Goal: Task Accomplishment & Management: Complete application form

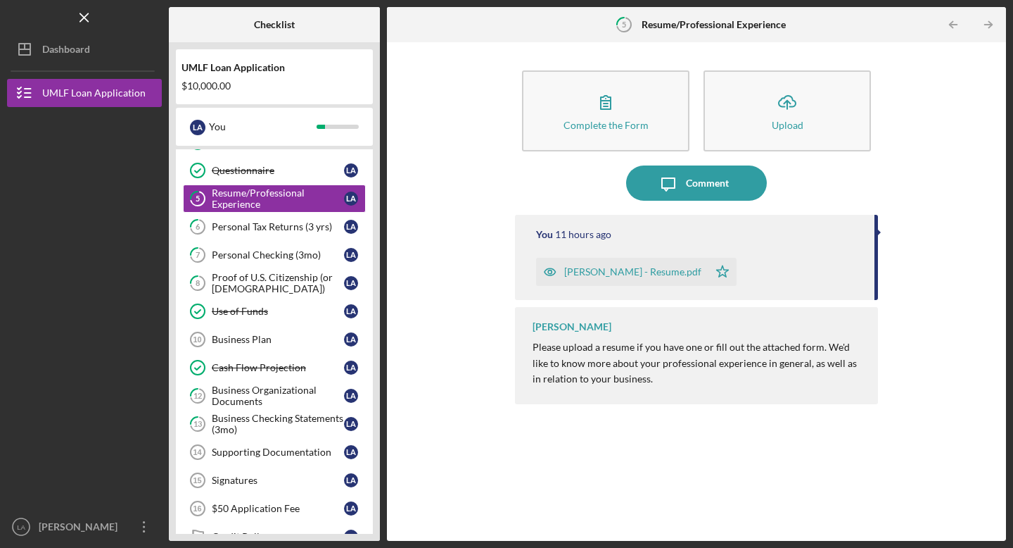
scroll to position [108, 0]
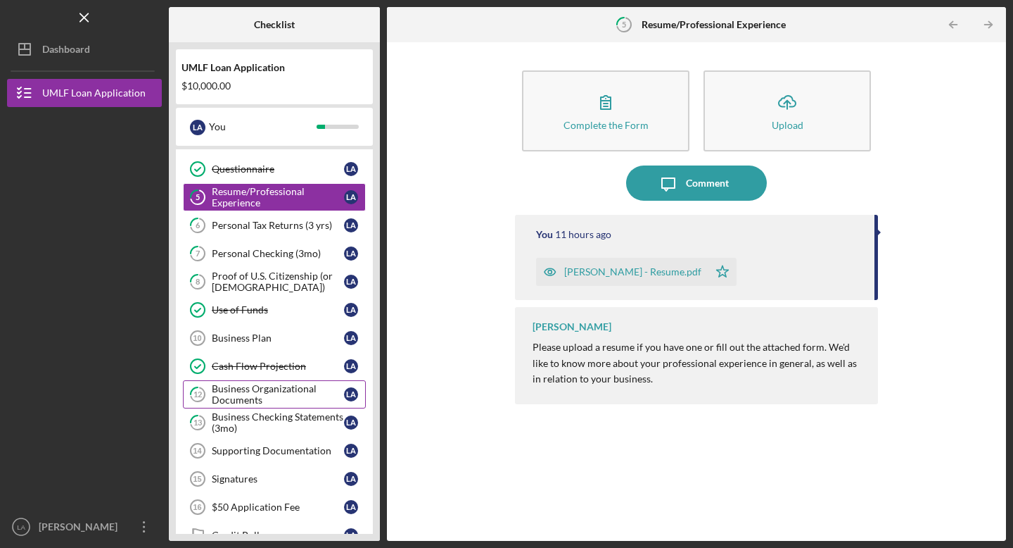
click at [252, 393] on div "Business Organizational Documents" at bounding box center [278, 394] width 132 height 23
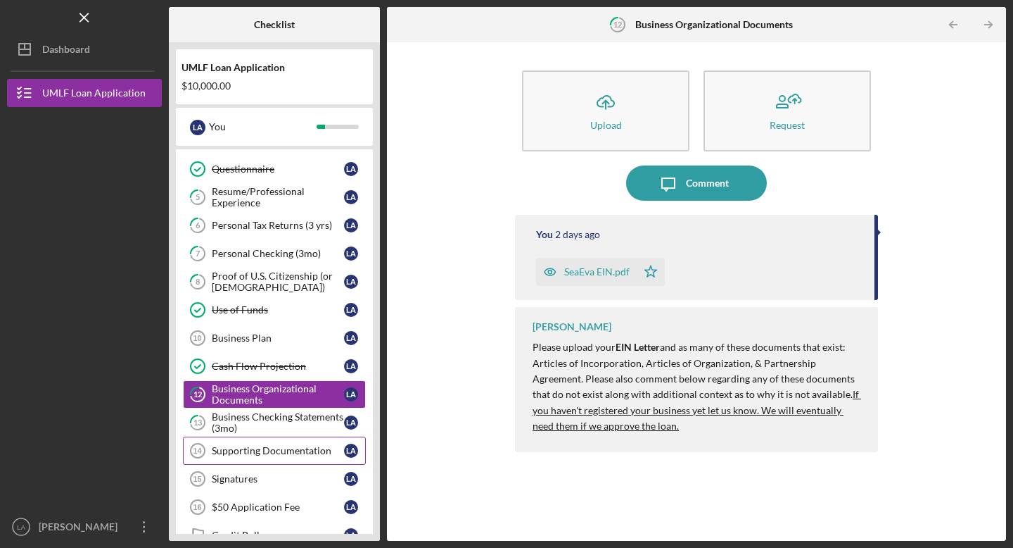
click at [246, 446] on div "Supporting Documentation" at bounding box center [278, 450] width 132 height 11
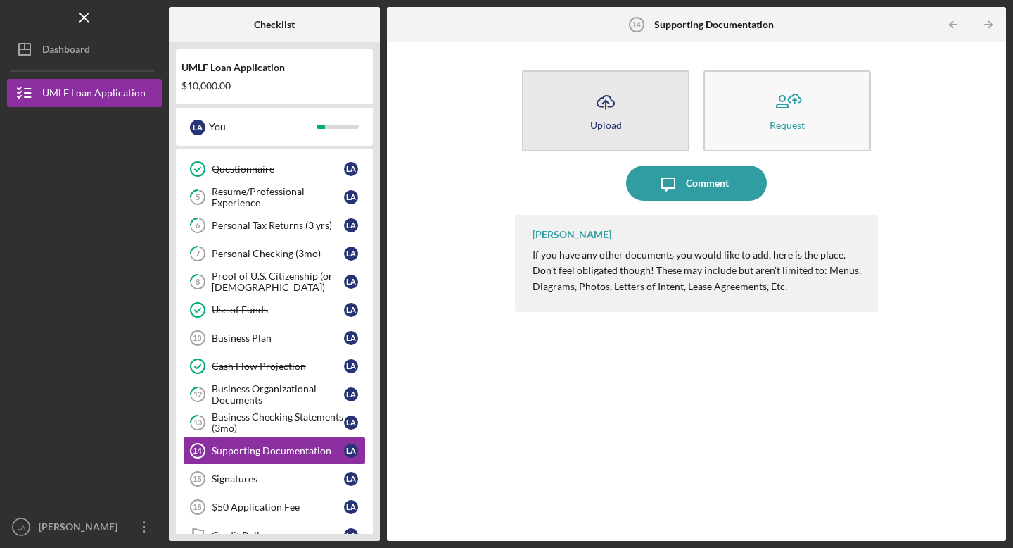
click at [616, 116] on icon "Icon/Upload" at bounding box center [605, 101] width 35 height 35
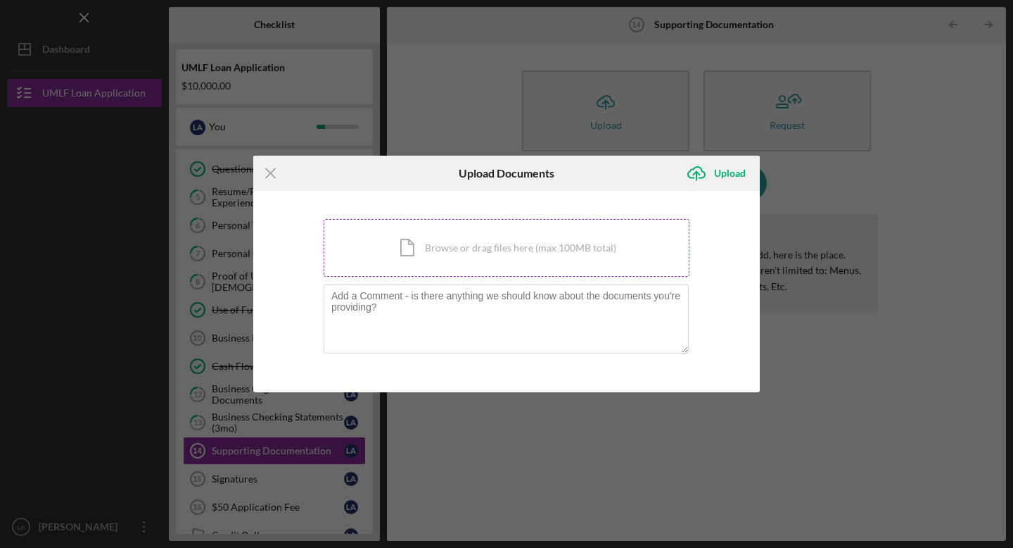
click at [478, 234] on div "Icon/Document Browse or drag files here (max 100MB total) Tap to choose files o…" at bounding box center [507, 248] width 366 height 58
click at [273, 172] on icon "Icon/Menu Close" at bounding box center [270, 173] width 35 height 35
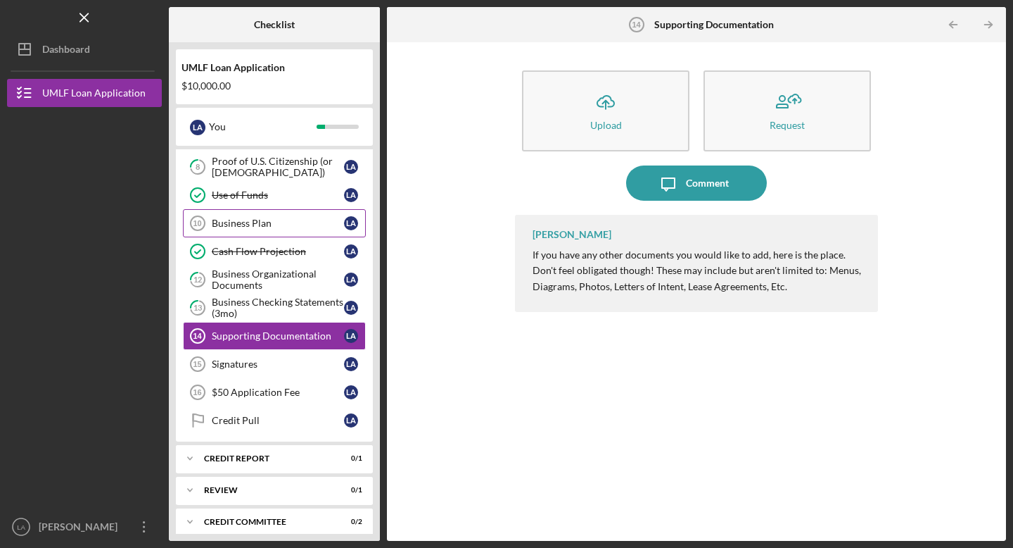
scroll to position [222, 0]
